Goal: Information Seeking & Learning: Learn about a topic

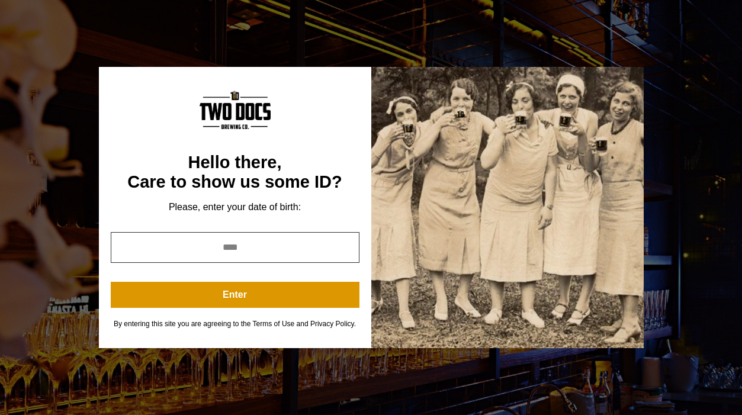
click at [257, 248] on input "year" at bounding box center [235, 247] width 249 height 31
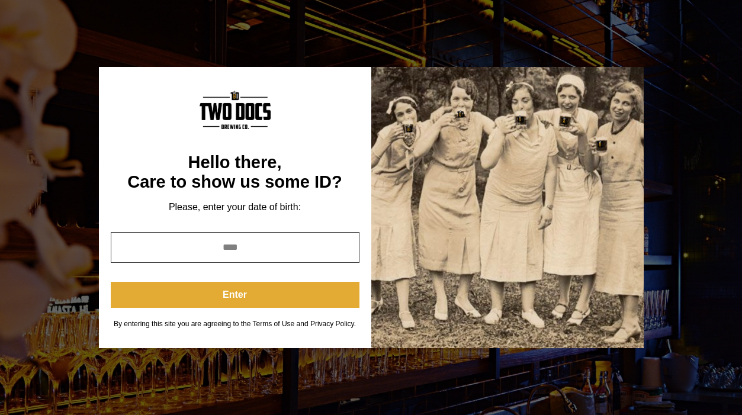
type input "****"
click at [263, 299] on button "Enter" at bounding box center [235, 295] width 249 height 26
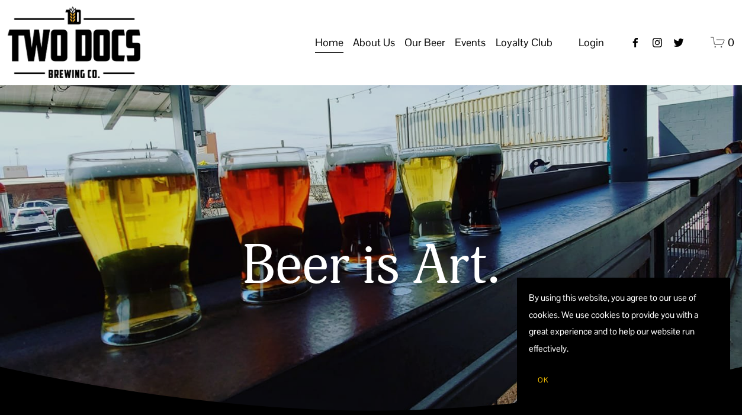
click at [375, 53] on span "About Us" at bounding box center [374, 43] width 42 height 20
click at [377, 53] on span "About Us" at bounding box center [374, 43] width 42 height 20
click at [376, 53] on span "About Us" at bounding box center [374, 43] width 42 height 20
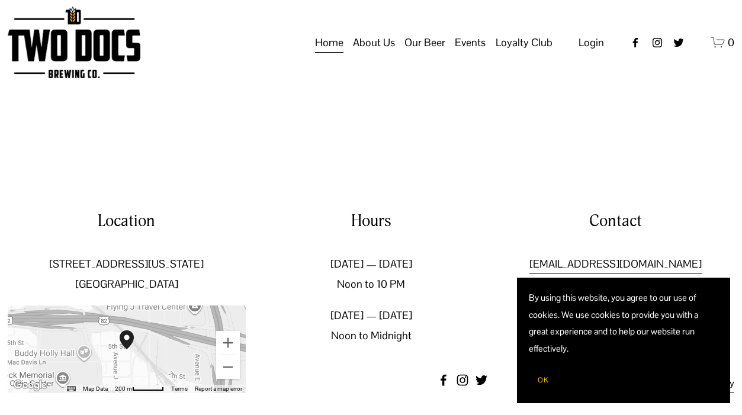
scroll to position [1641, 0]
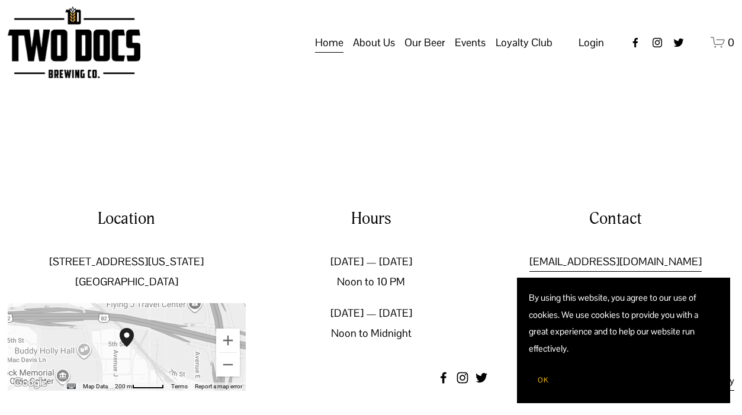
click at [0, 0] on span "Our Mission" at bounding box center [0, 0] width 0 height 0
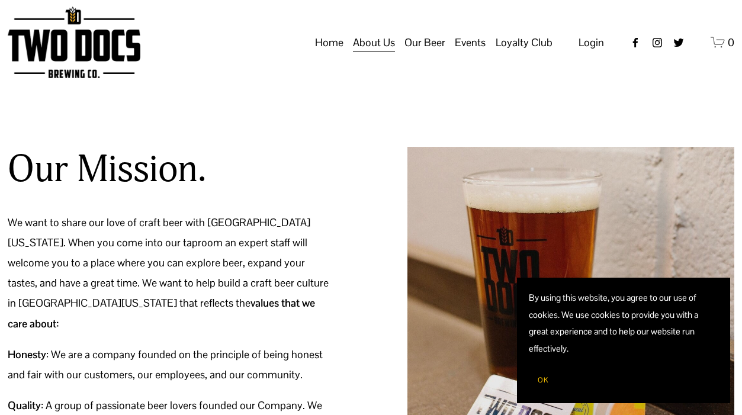
click at [376, 53] on span "About Us" at bounding box center [374, 43] width 42 height 20
